Goal: Transaction & Acquisition: Download file/media

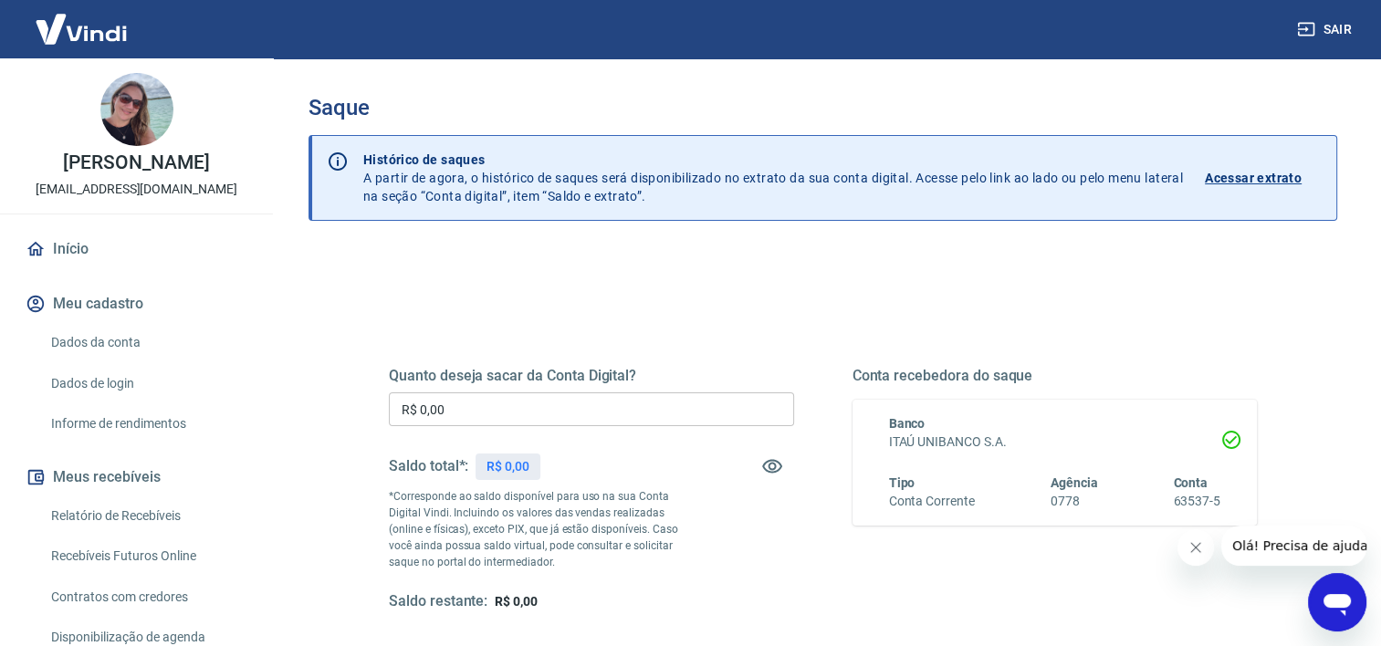
click at [82, 256] on link "Início" at bounding box center [136, 249] width 229 height 40
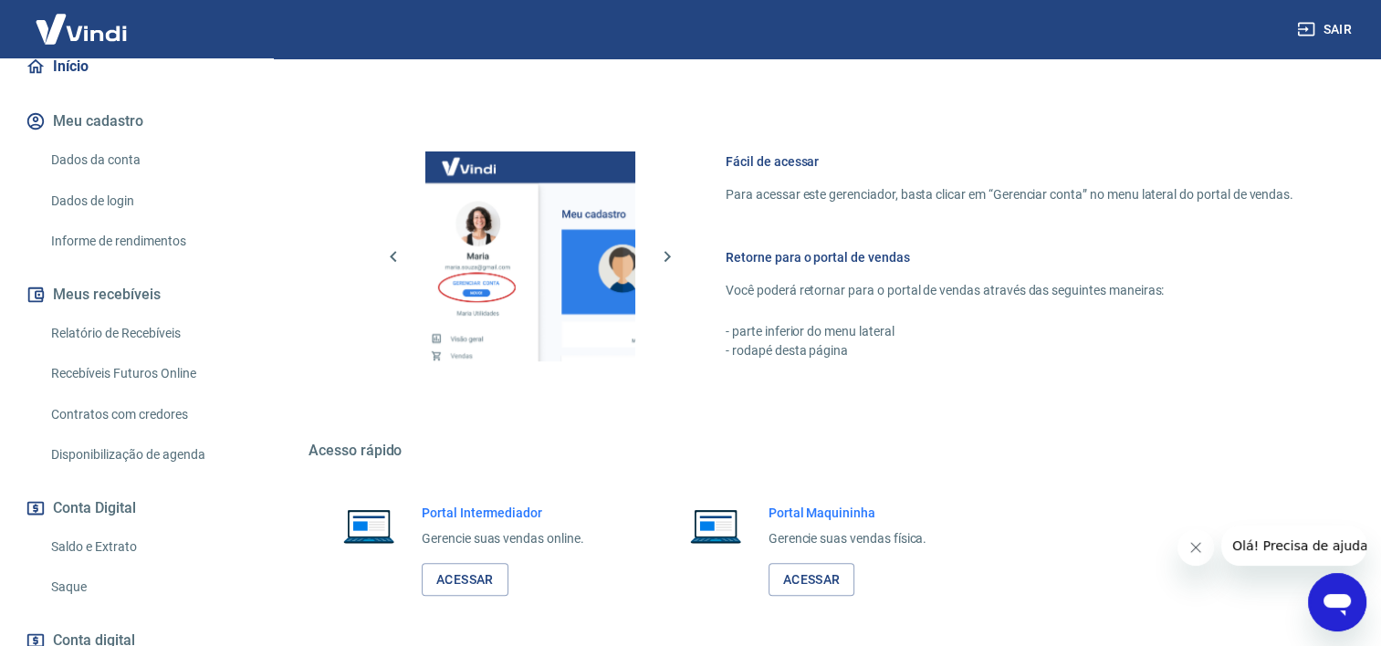
scroll to position [306, 0]
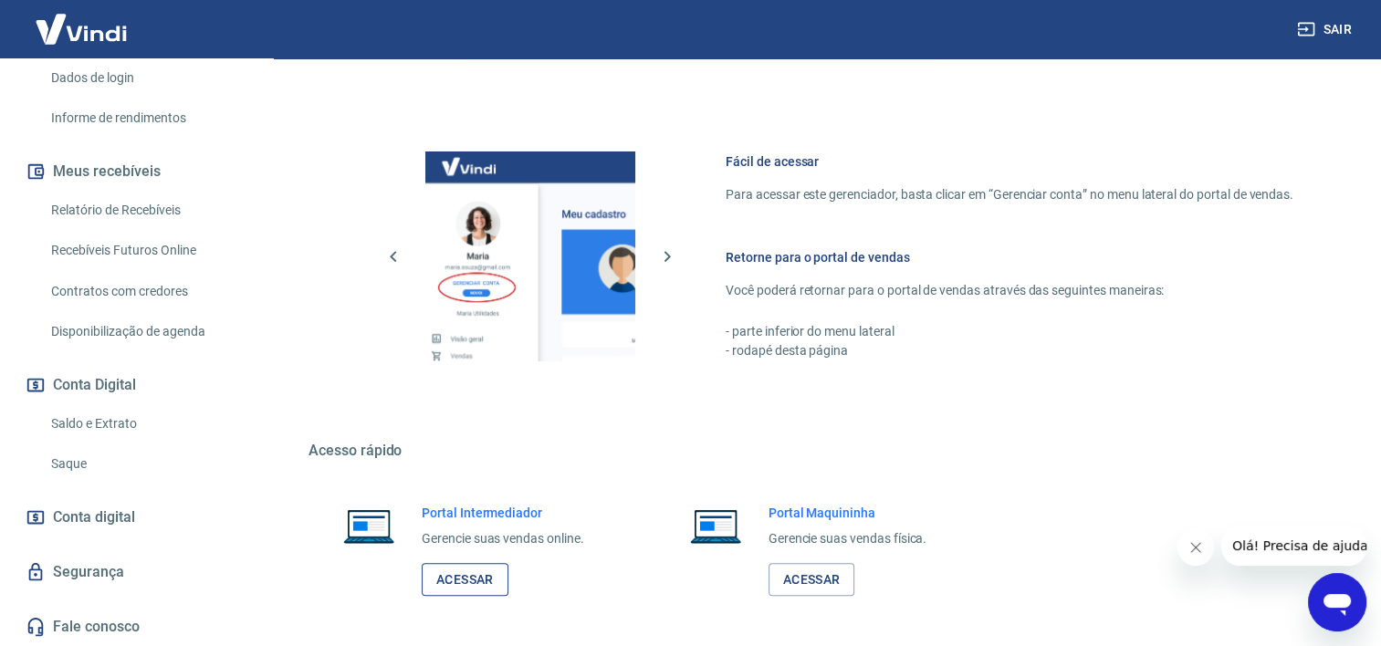
click at [460, 566] on link "Acessar" at bounding box center [465, 580] width 87 height 34
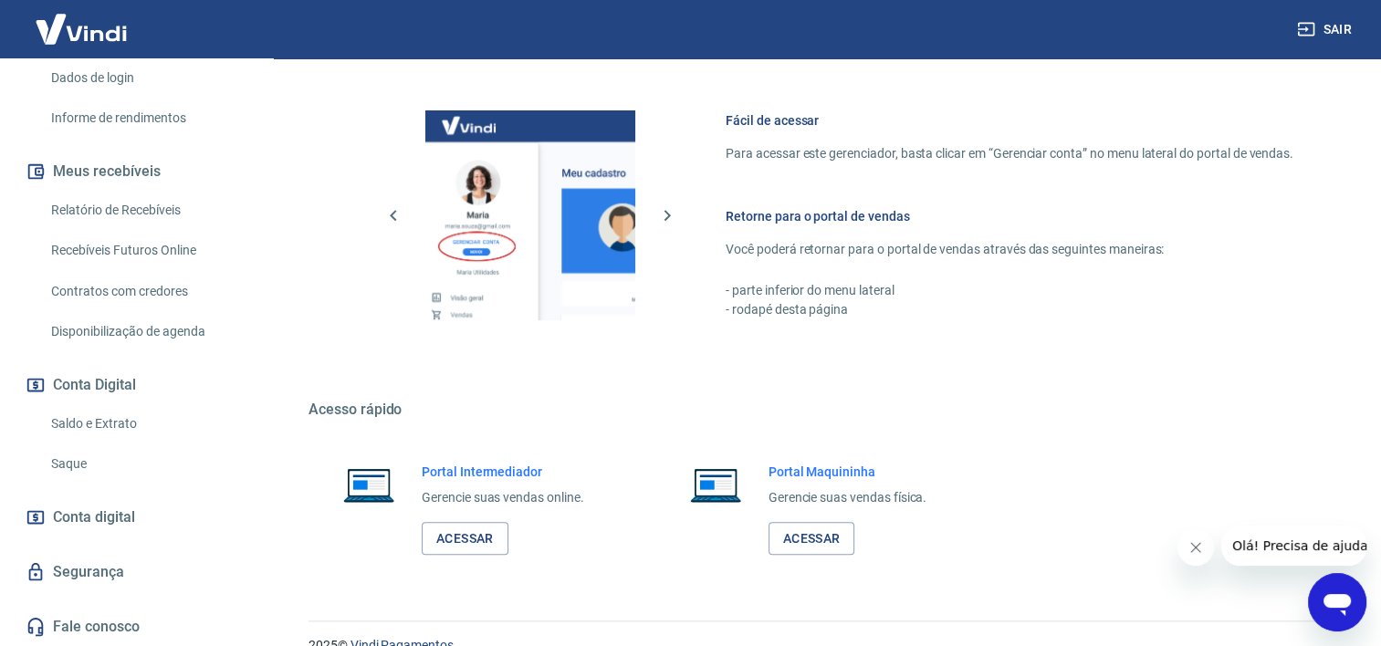
scroll to position [966, 0]
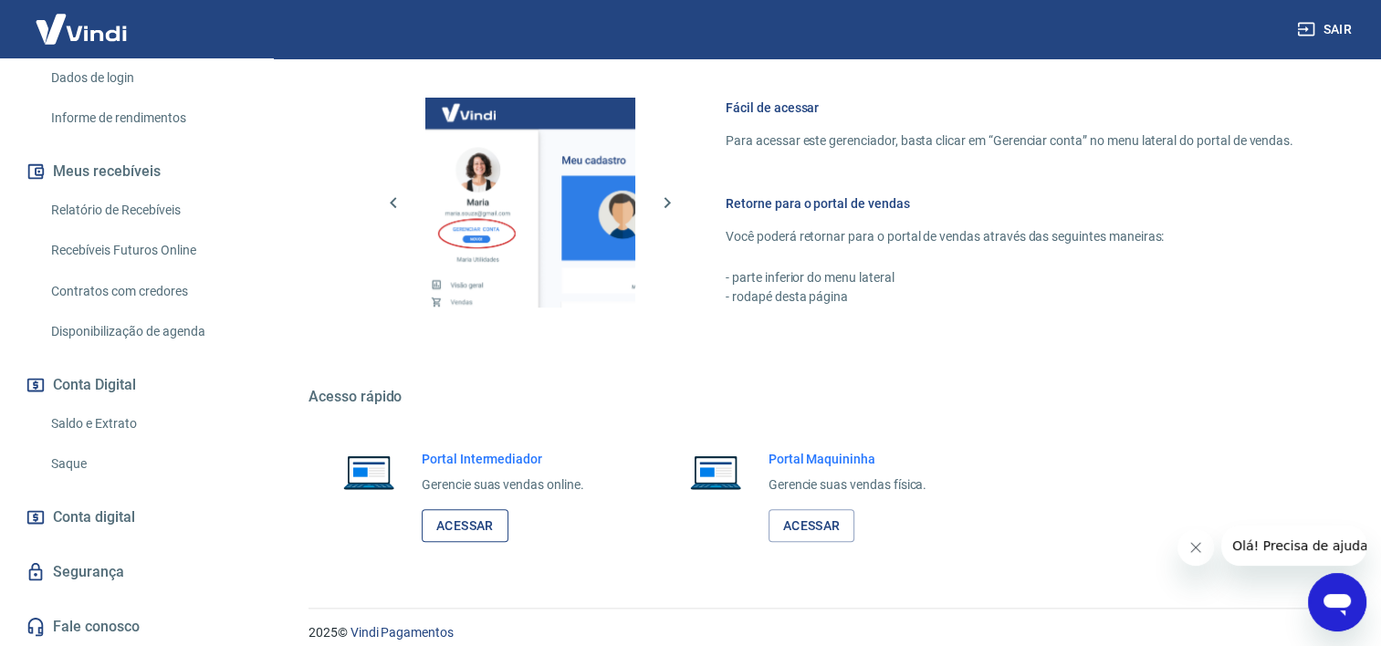
click at [465, 509] on link "Acessar" at bounding box center [465, 526] width 87 height 34
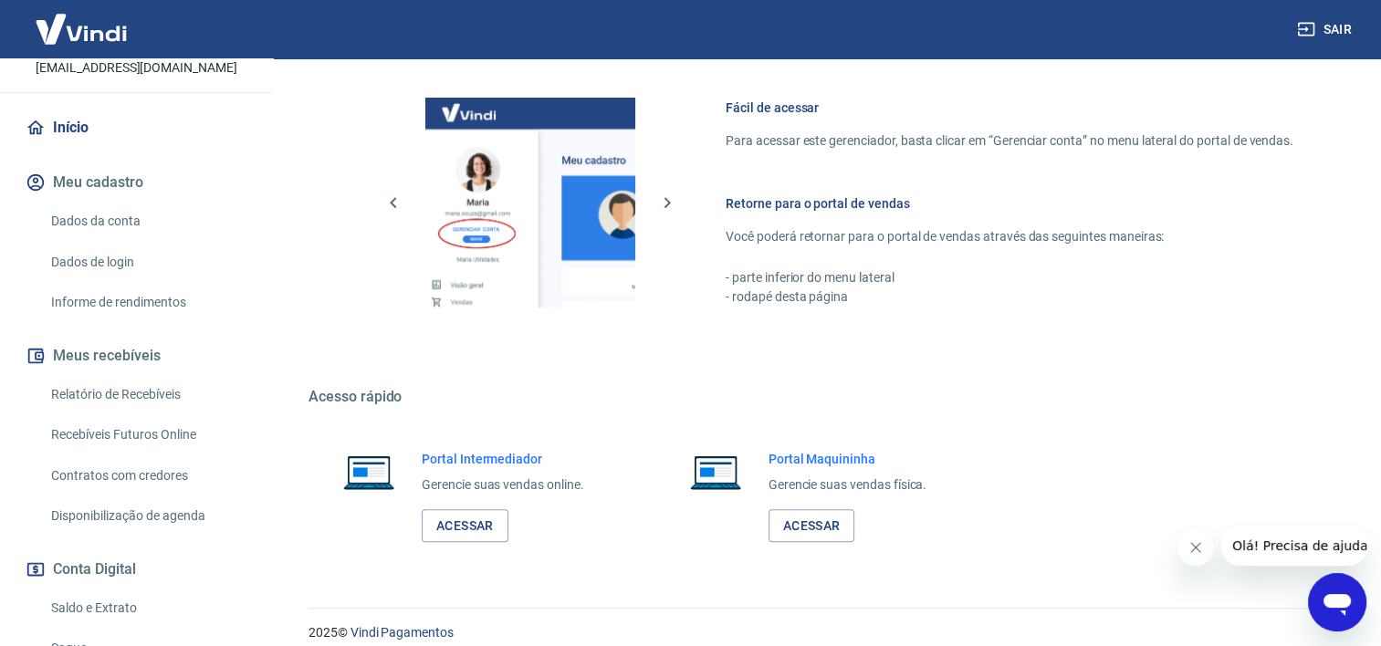
scroll to position [0, 0]
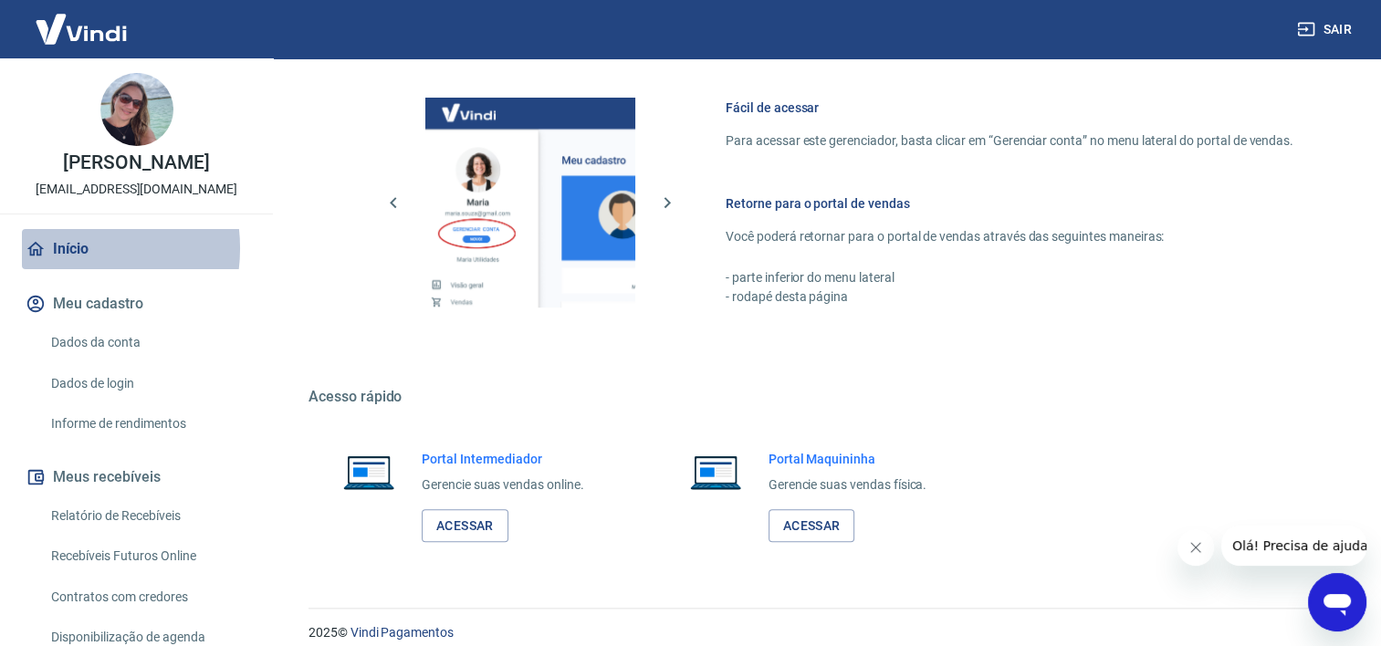
click at [69, 248] on link "Início" at bounding box center [136, 249] width 229 height 40
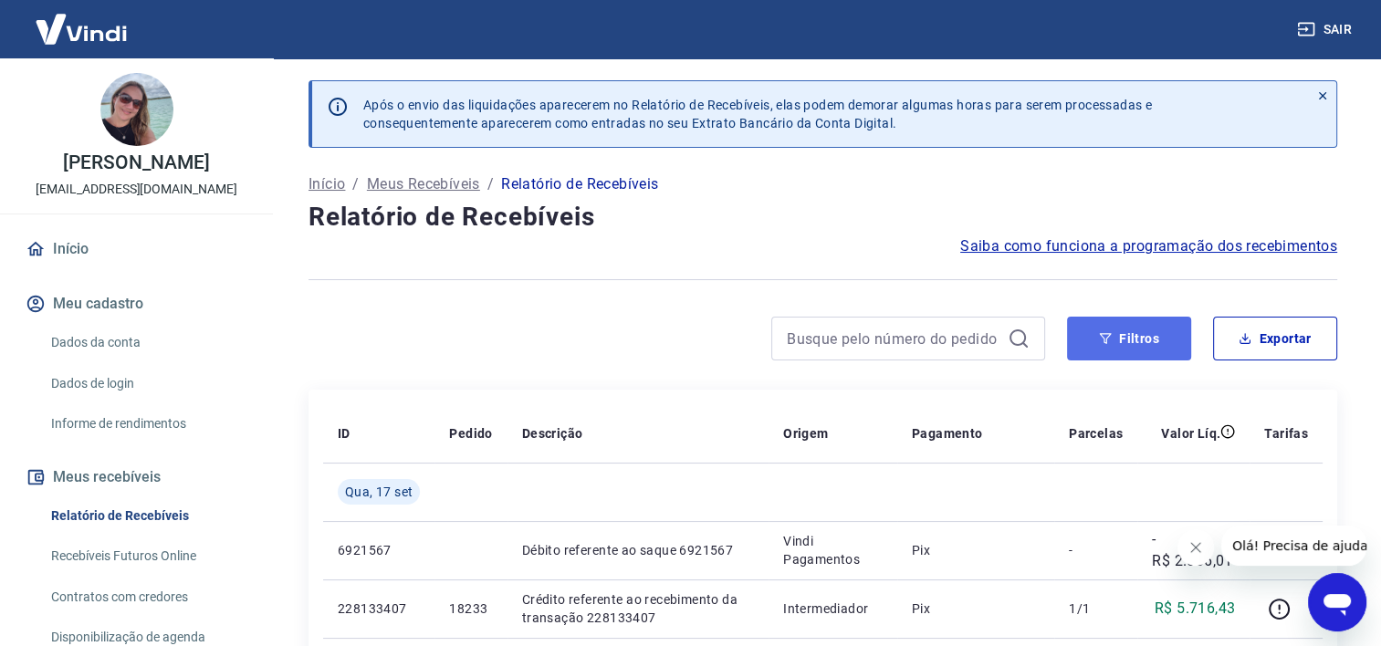
click at [1131, 343] on button "Filtros" at bounding box center [1129, 339] width 124 height 44
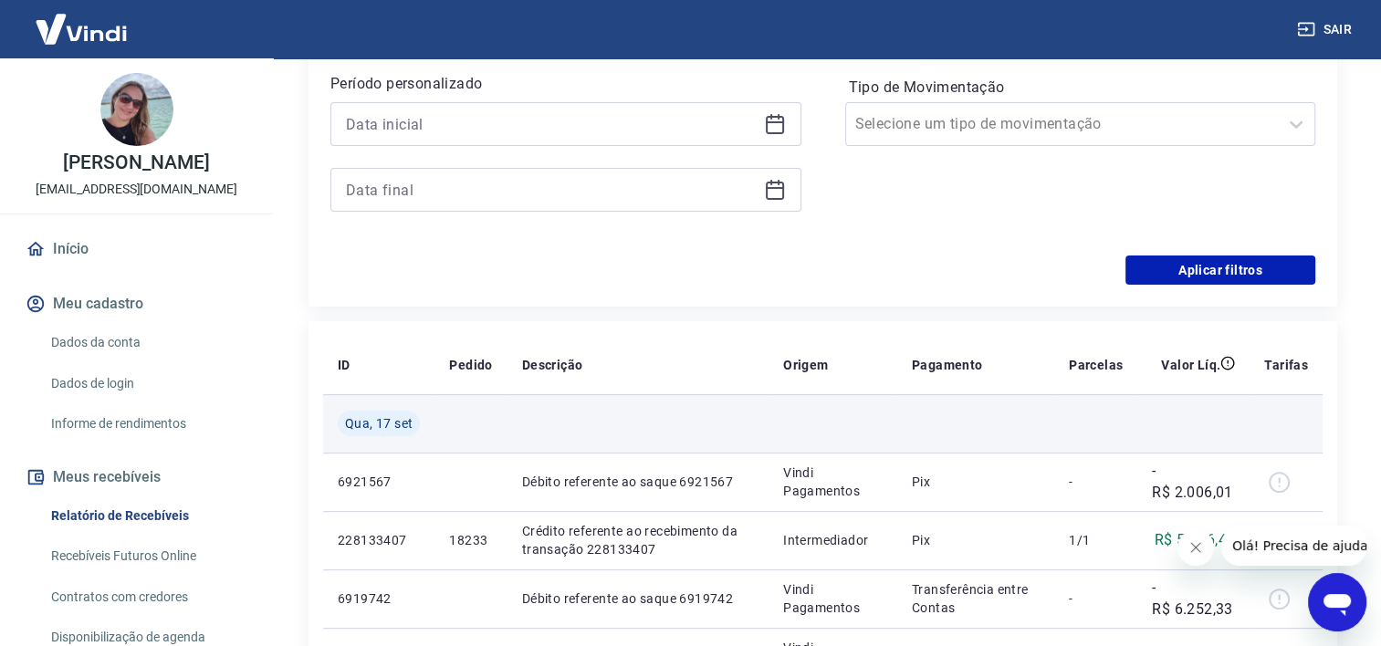
scroll to position [274, 0]
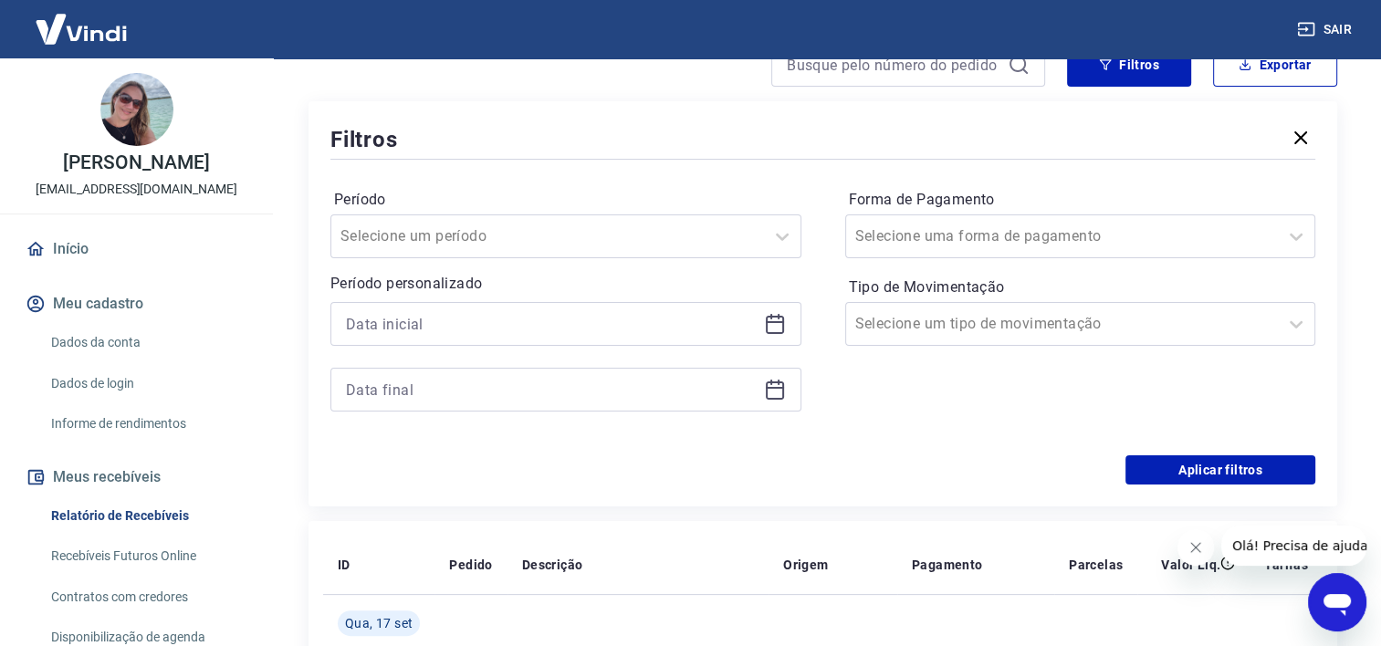
click at [778, 324] on icon at bounding box center [775, 324] width 22 height 22
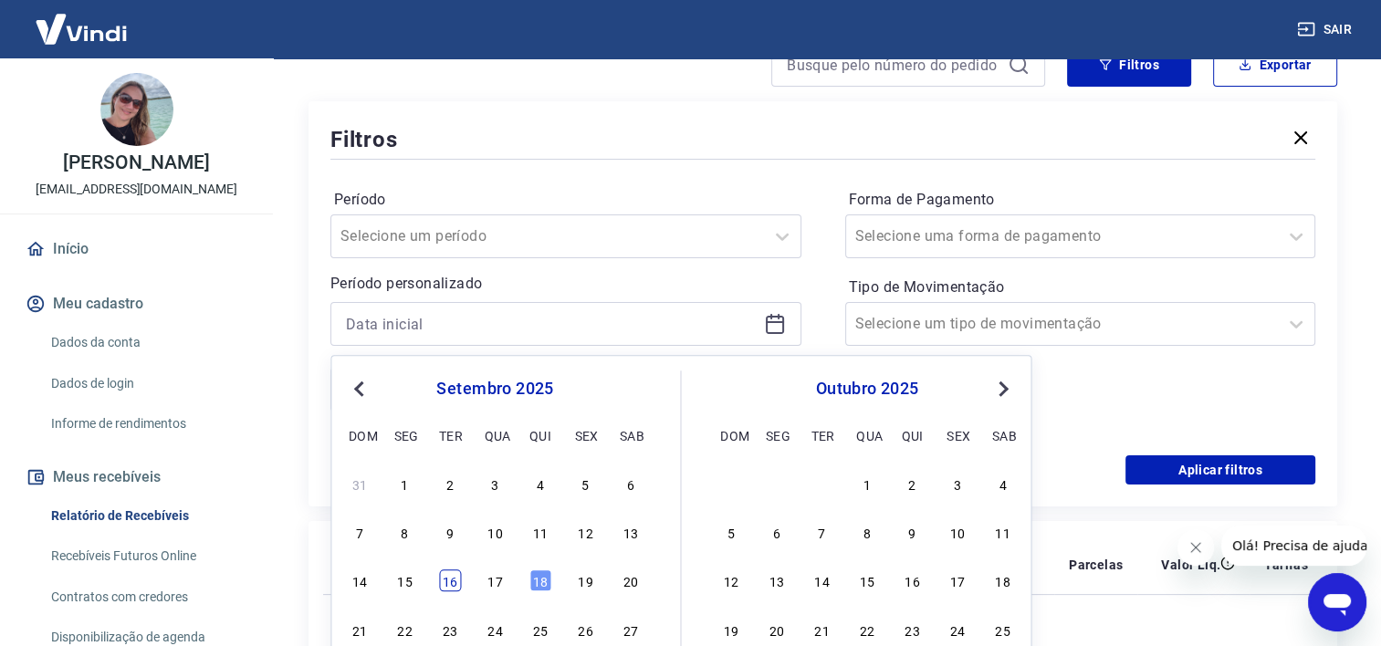
click at [451, 581] on div "16" at bounding box center [450, 581] width 22 height 22
type input "[DATE]"
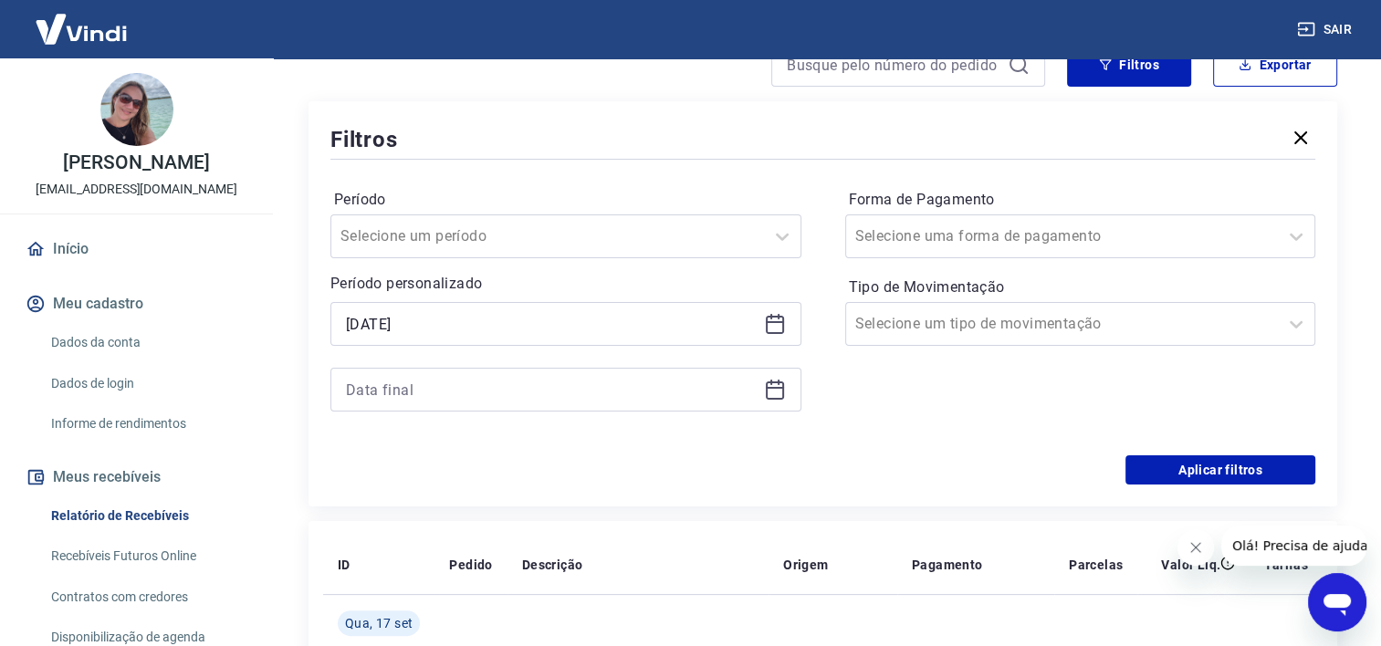
click at [771, 387] on icon at bounding box center [775, 388] width 18 height 2
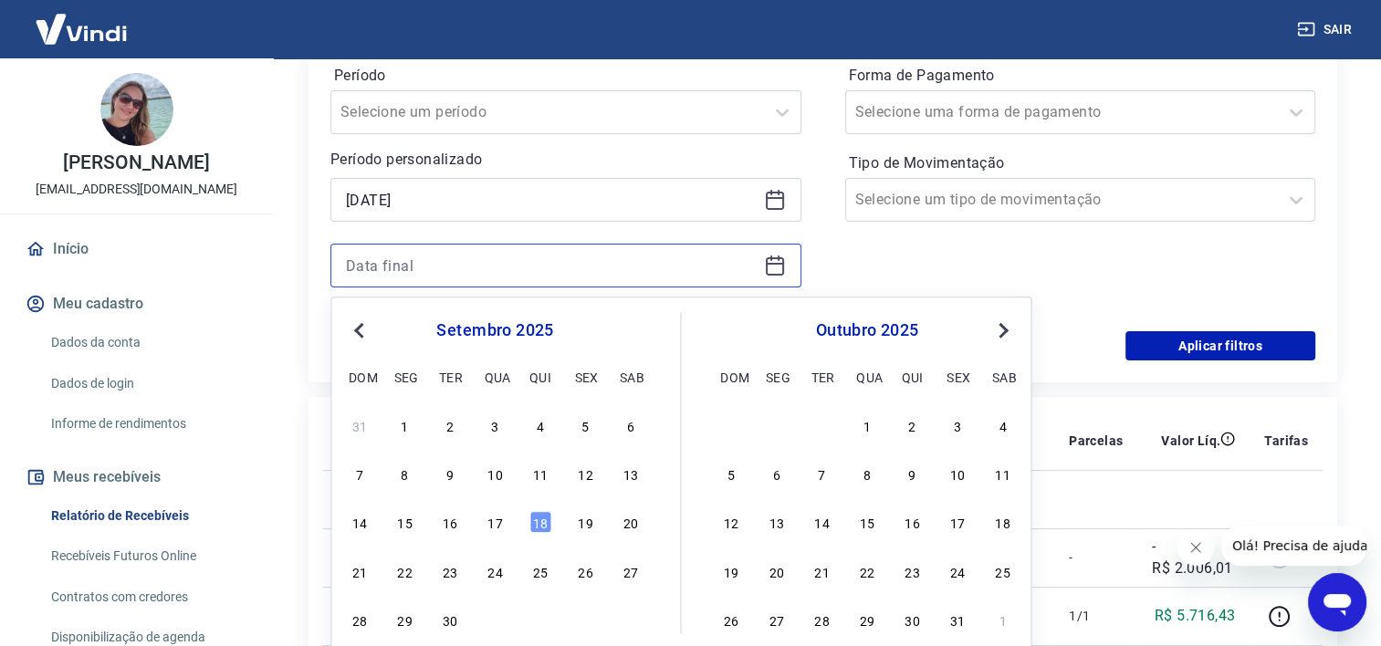
scroll to position [365, 0]
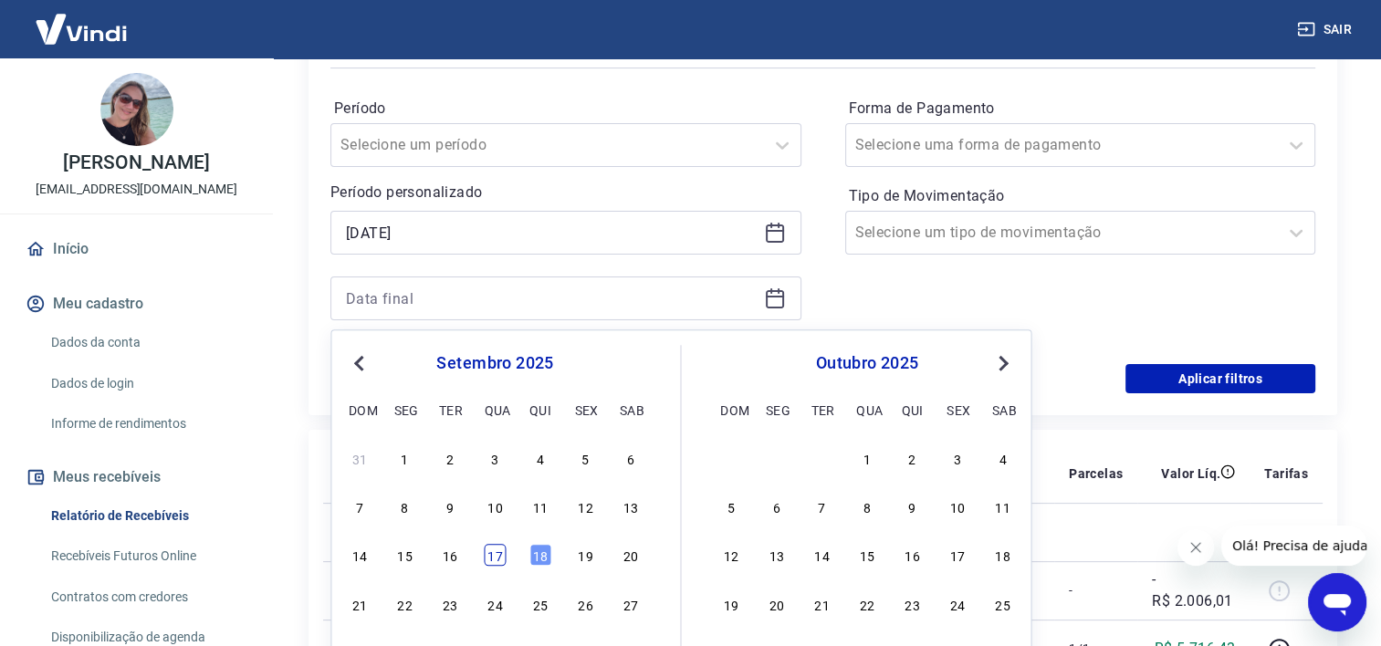
click at [495, 559] on div "17" at bounding box center [495, 556] width 22 height 22
click at [495, 559] on td at bounding box center [470, 532] width 72 height 58
type input "[DATE]"
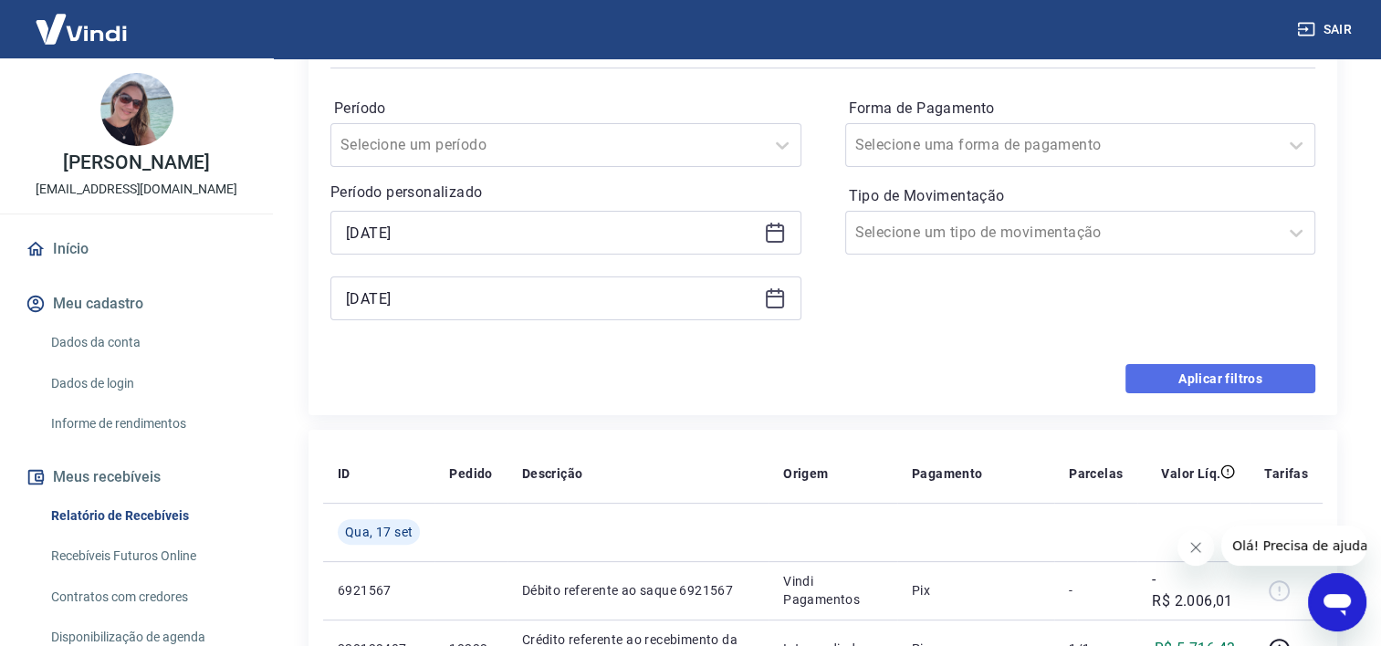
click at [1216, 387] on button "Aplicar filtros" at bounding box center [1220, 378] width 190 height 29
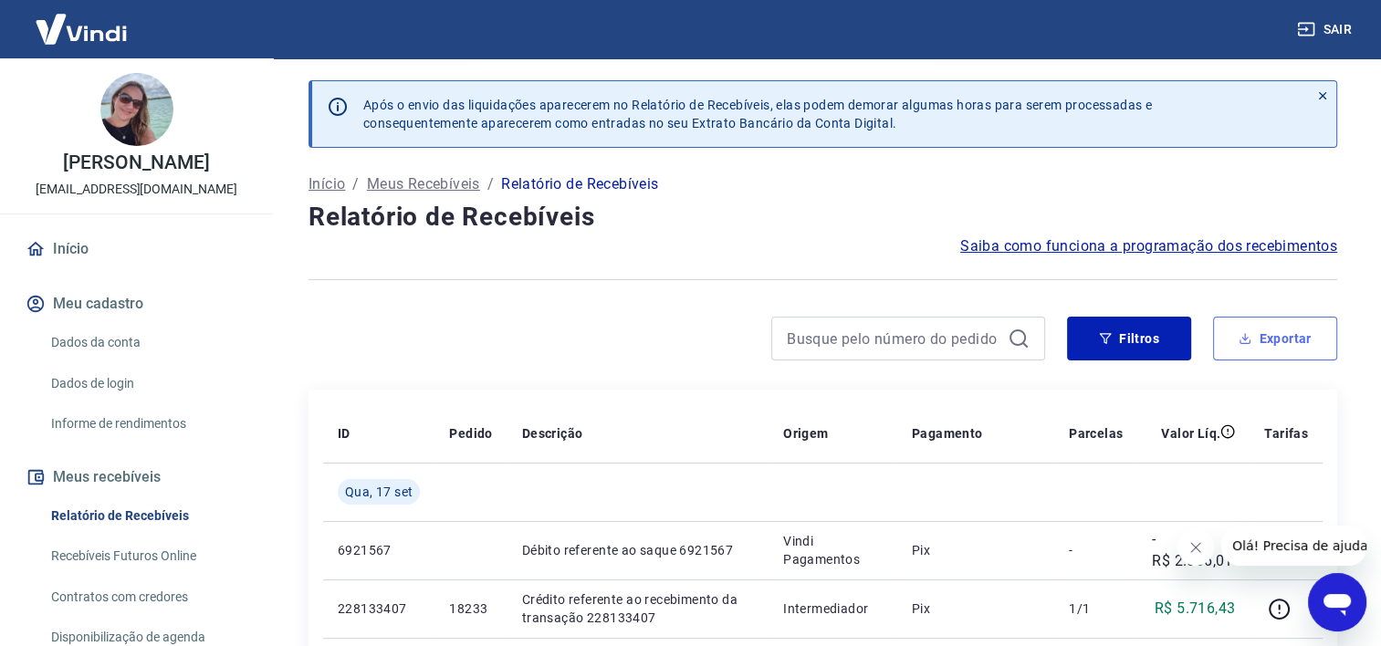
click at [1291, 332] on button "Exportar" at bounding box center [1275, 339] width 124 height 44
type input "[DATE]"
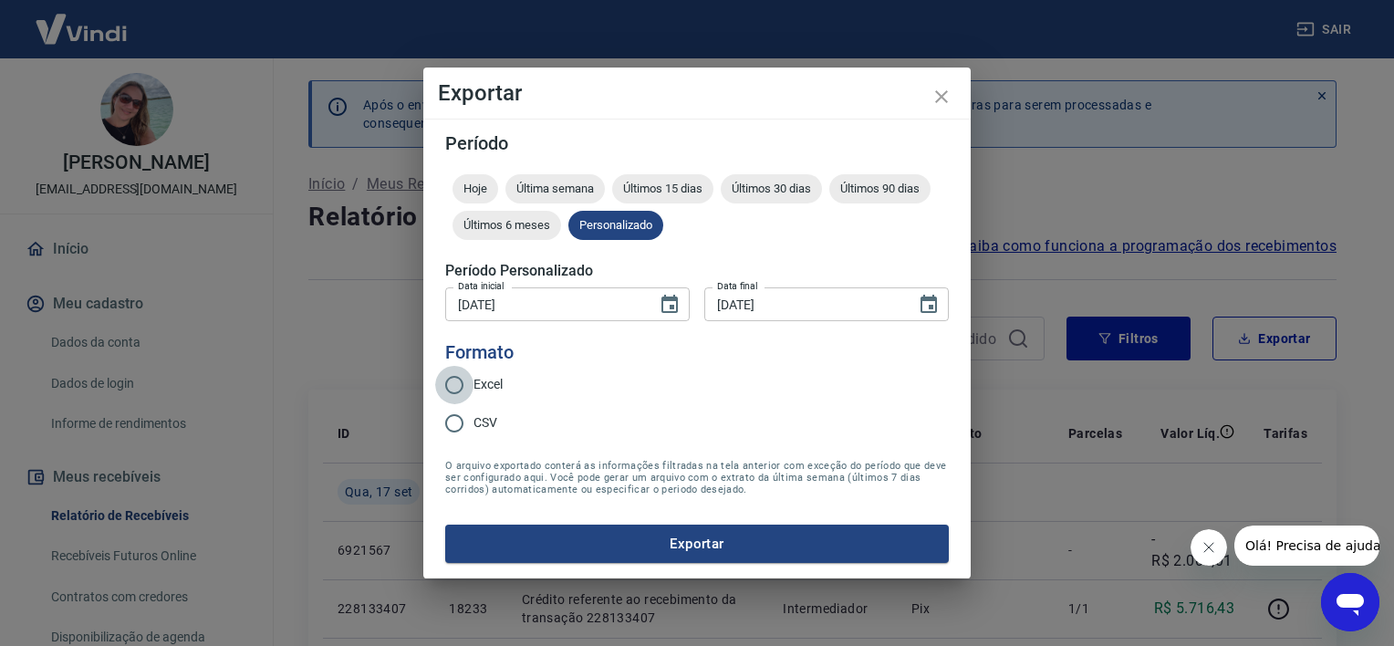
click at [454, 387] on input "Excel" at bounding box center [454, 385] width 38 height 38
radio input "true"
click at [715, 545] on button "Exportar" at bounding box center [697, 544] width 504 height 38
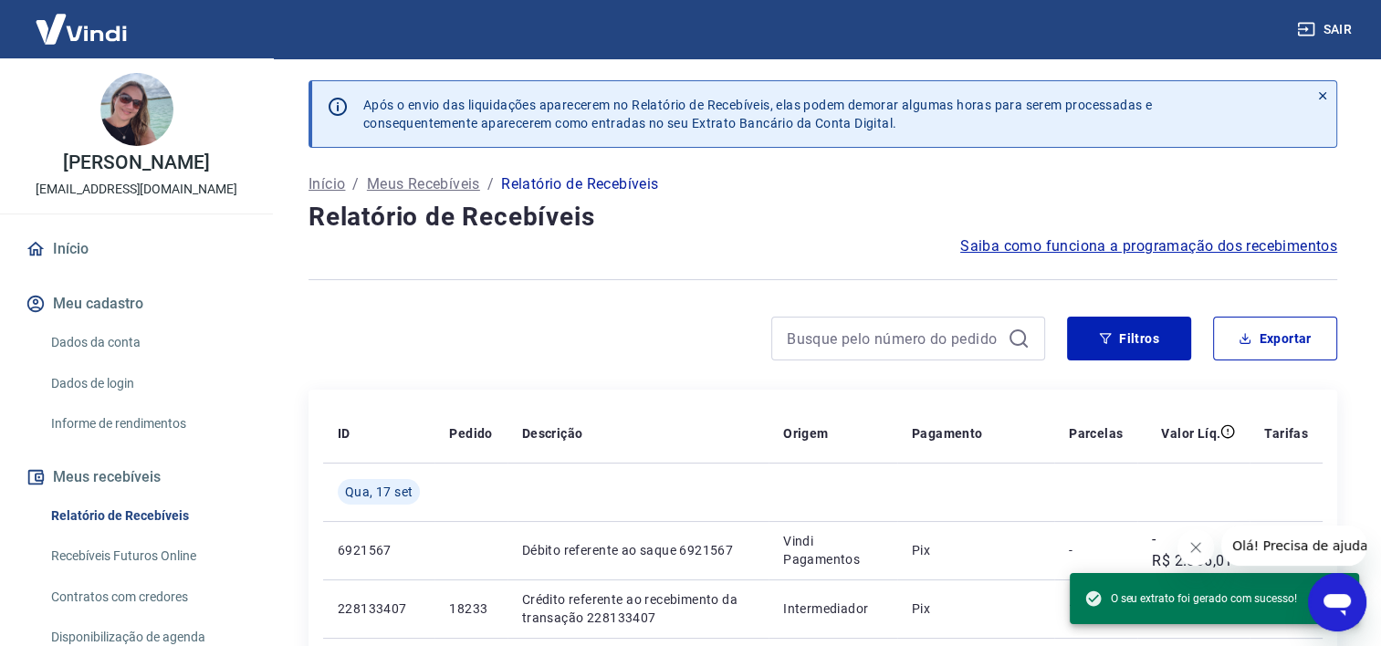
click at [77, 246] on link "Início" at bounding box center [136, 249] width 229 height 40
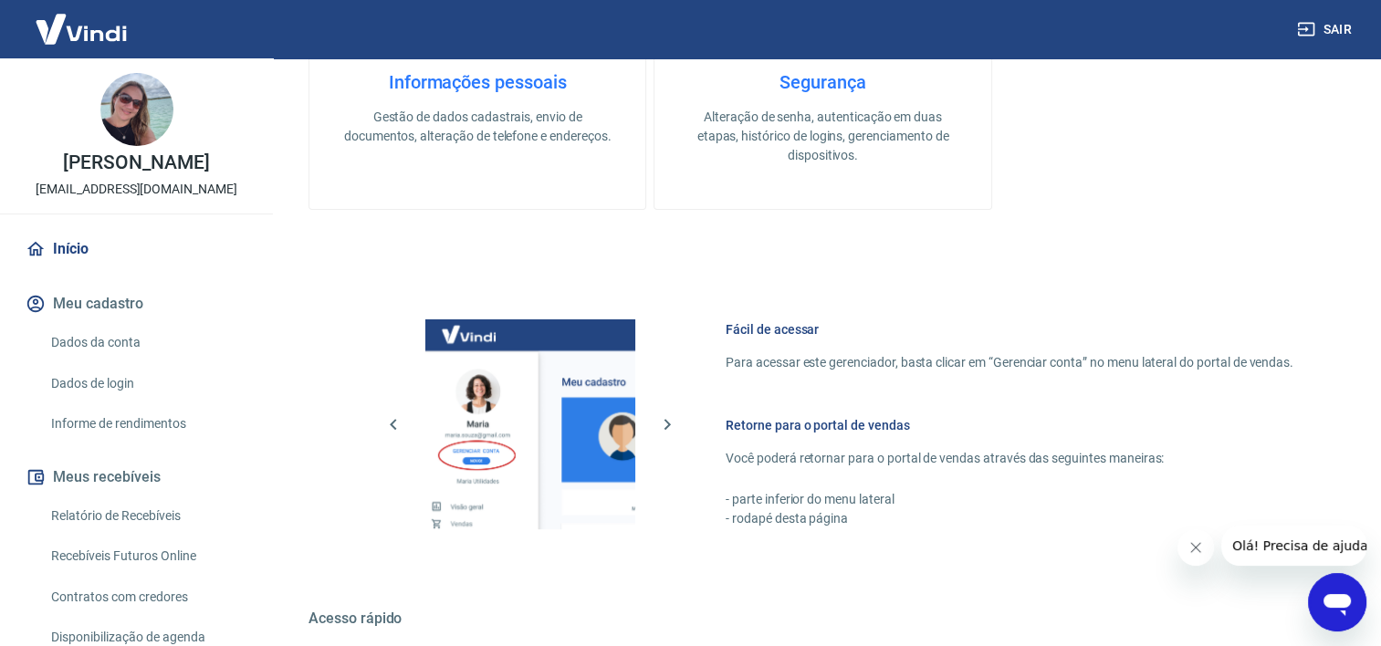
scroll to position [639, 0]
